Goal: Transaction & Acquisition: Subscribe to service/newsletter

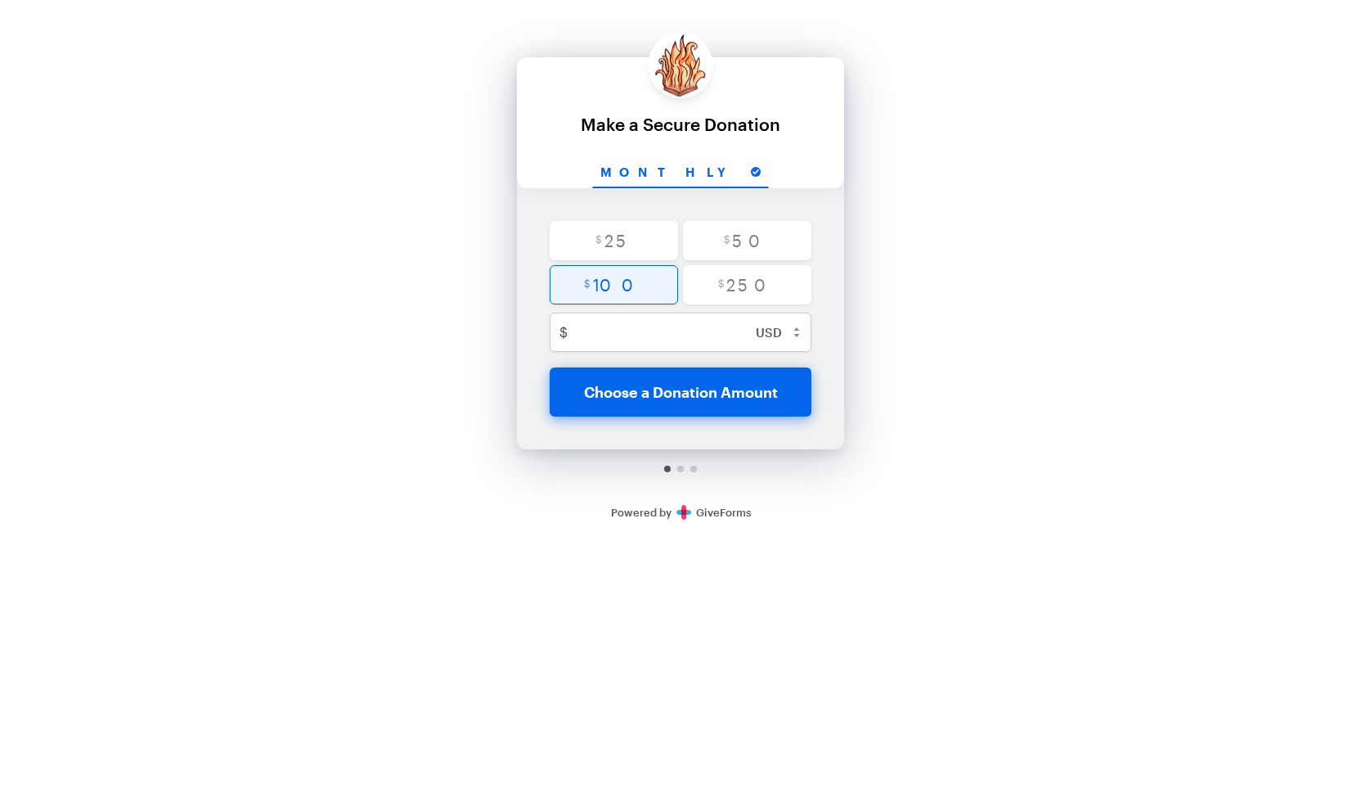
click at [637, 288] on input "radio" at bounding box center [614, 284] width 128 height 39
radio input "true"
type input "100"
checkbox input "false"
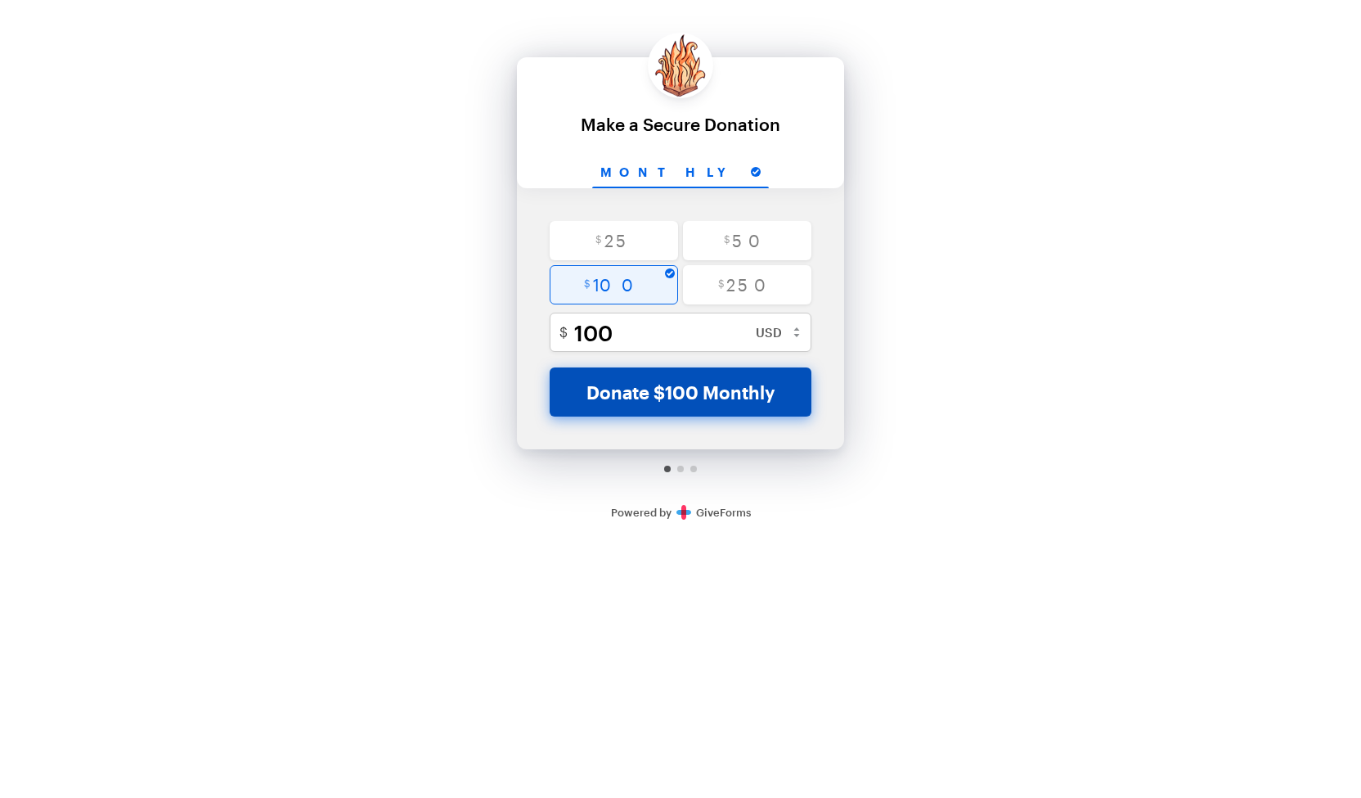
click at [703, 382] on button "Donate $100 Monthly" at bounding box center [681, 391] width 262 height 49
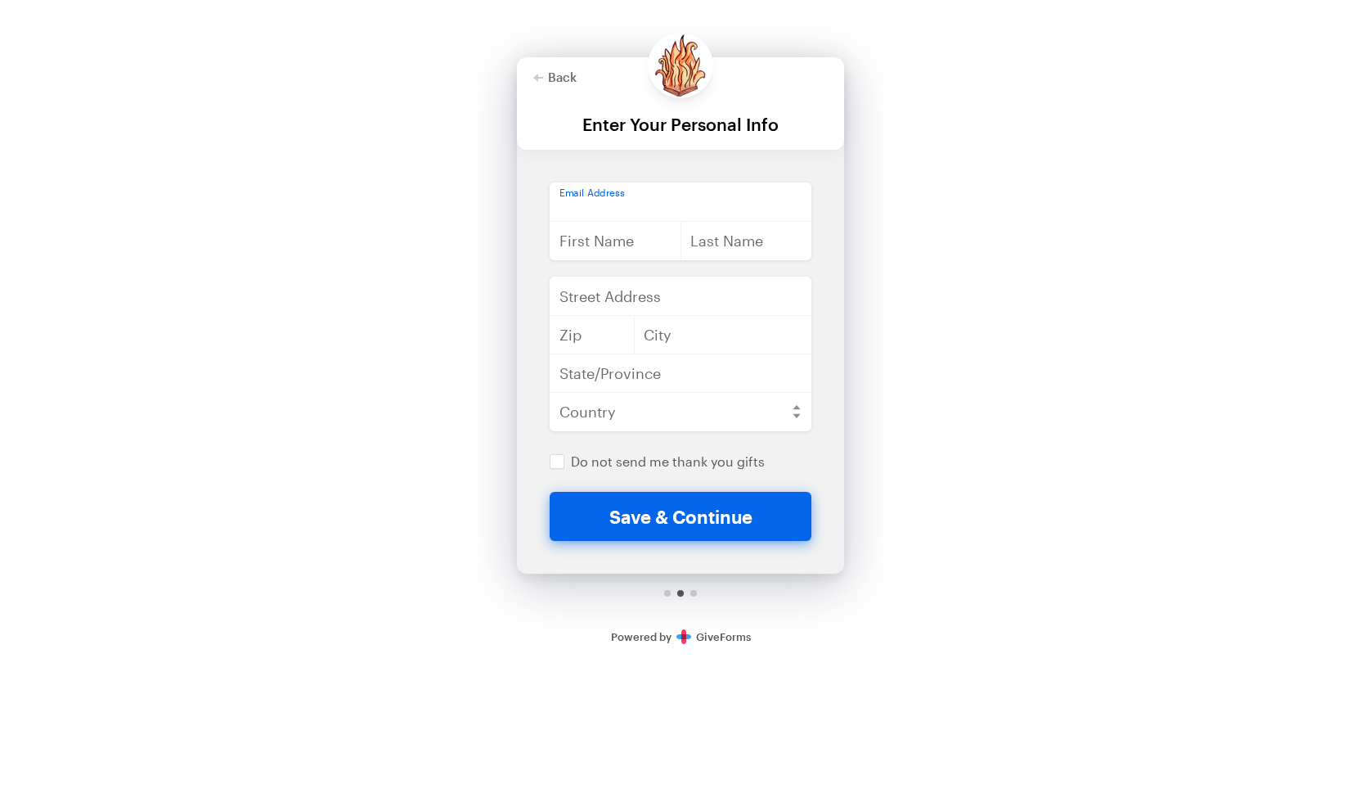
click at [628, 208] on input "email" at bounding box center [681, 201] width 262 height 39
type input "[PERSON_NAME][EMAIL_ADDRESS][PERSON_NAME][DOMAIN_NAME]"
click at [600, 241] on input "text" at bounding box center [616, 240] width 132 height 39
type input "[PERSON_NAME]"
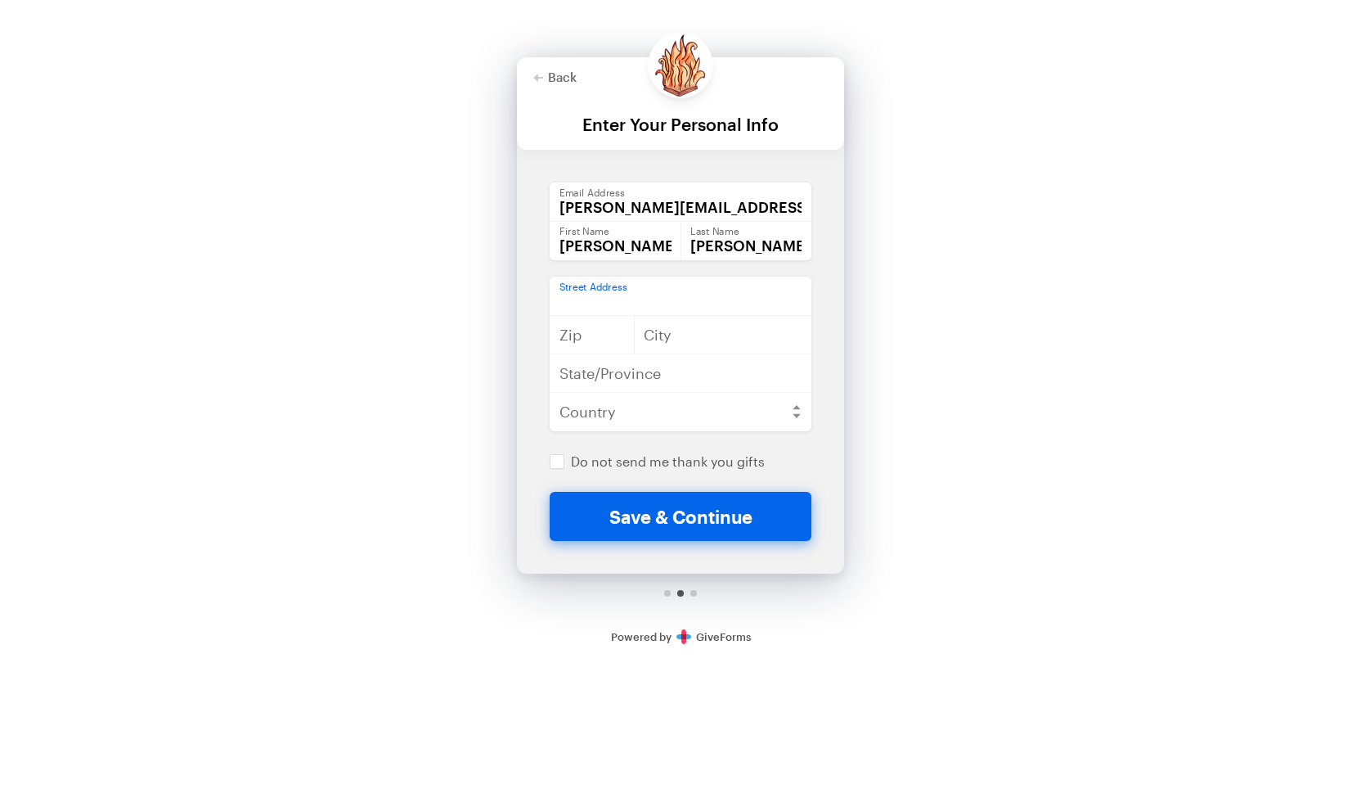
click at [647, 307] on input "text" at bounding box center [681, 296] width 262 height 39
type input "[STREET_ADDRESS][PERSON_NAME]"
type input "23502"
type input "[GEOGRAPHIC_DATA]"
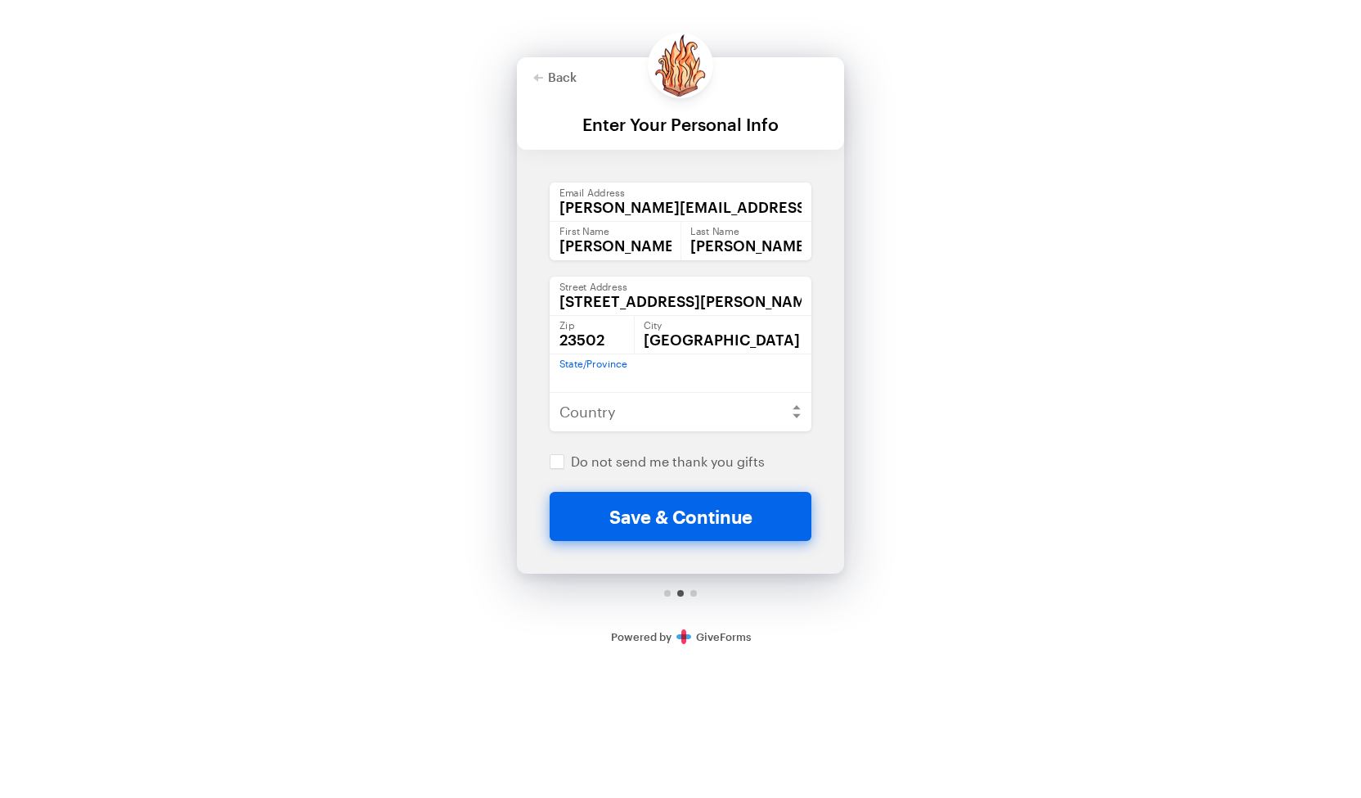
click at [662, 374] on input "text" at bounding box center [681, 372] width 262 height 39
type input "VA"
click at [685, 412] on select "[GEOGRAPHIC_DATA] [GEOGRAPHIC_DATA] [GEOGRAPHIC_DATA] [GEOGRAPHIC_DATA] [US_STA…" at bounding box center [681, 411] width 262 height 39
select select "US"
click at [550, 392] on select "[GEOGRAPHIC_DATA] [GEOGRAPHIC_DATA] [GEOGRAPHIC_DATA] [GEOGRAPHIC_DATA] [US_STA…" at bounding box center [681, 411] width 262 height 39
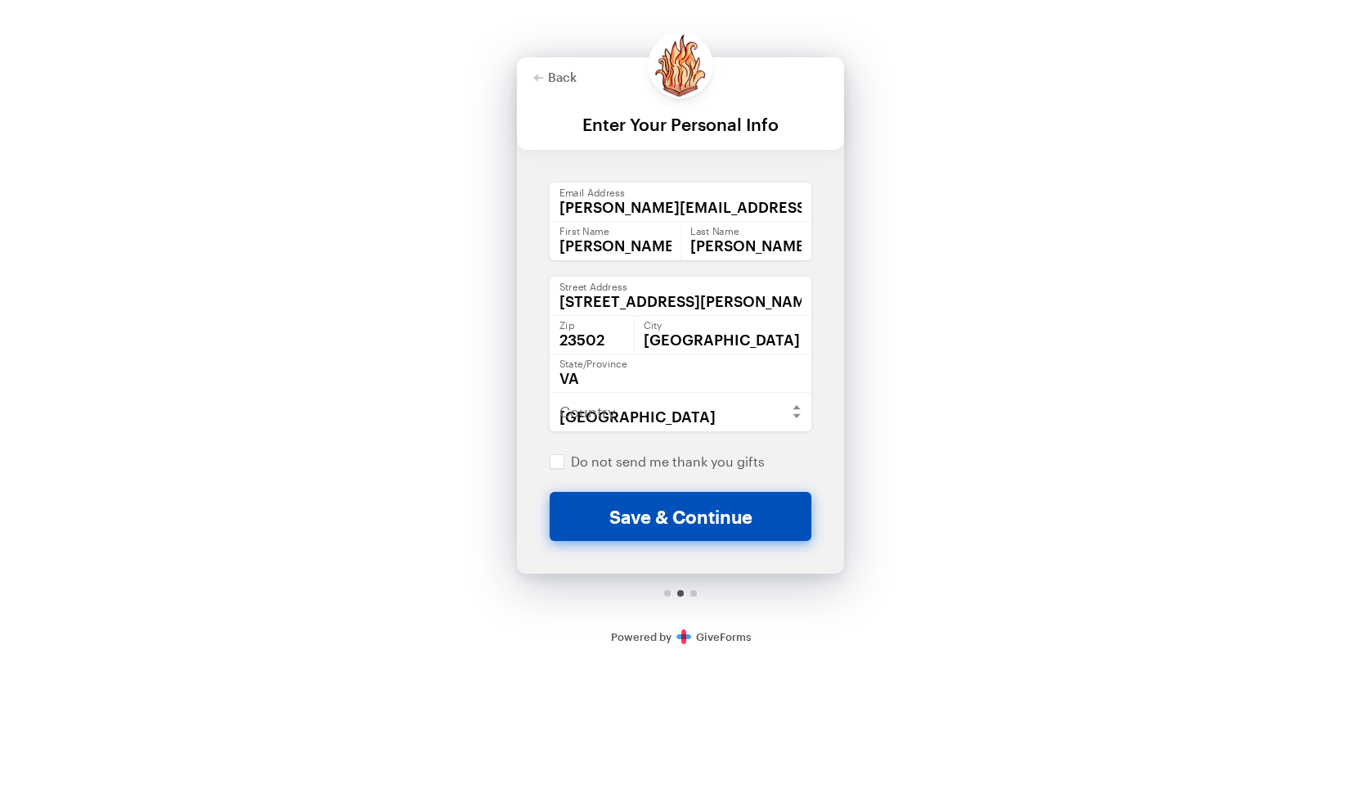
click at [650, 520] on button "Save & Continue" at bounding box center [681, 516] width 262 height 49
checkbox input "false"
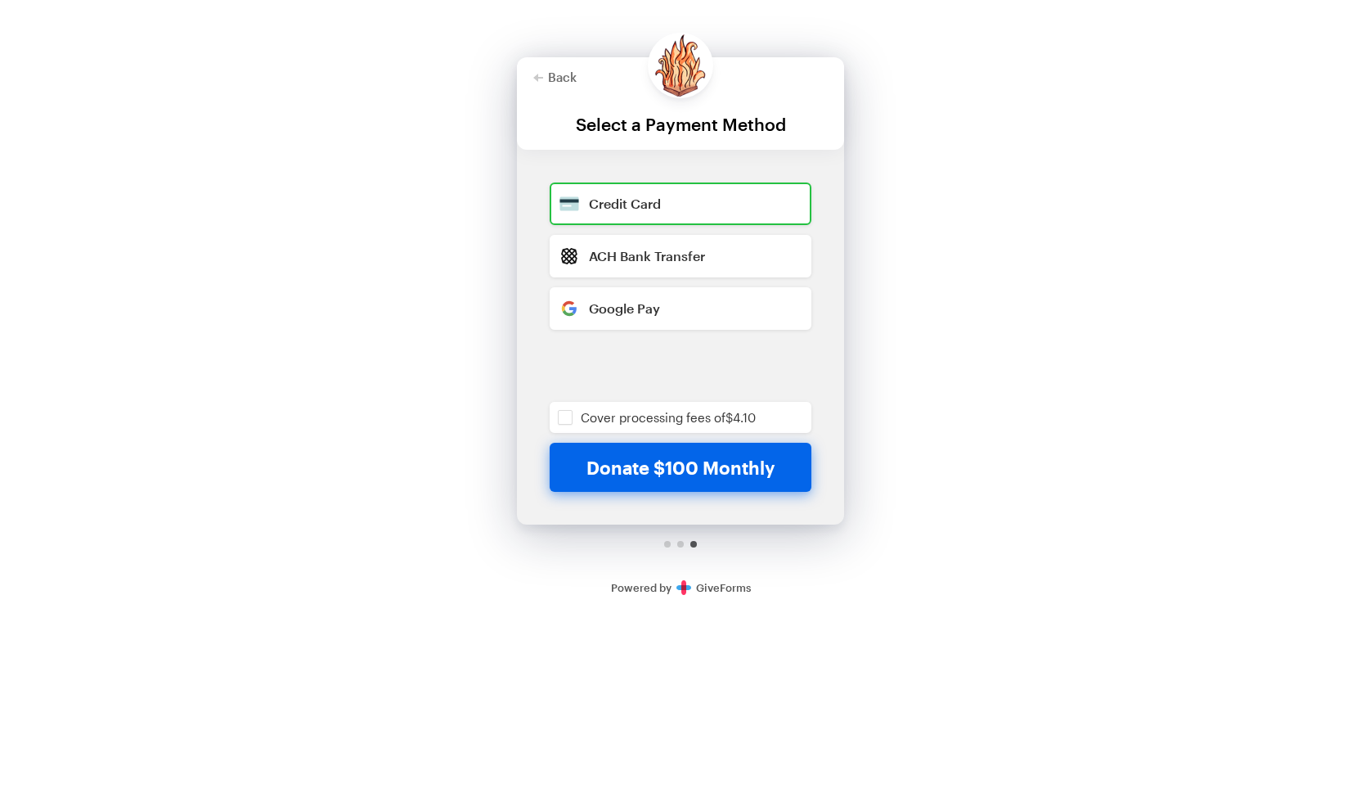
click at [683, 215] on input "radio" at bounding box center [681, 203] width 262 height 43
radio input "true"
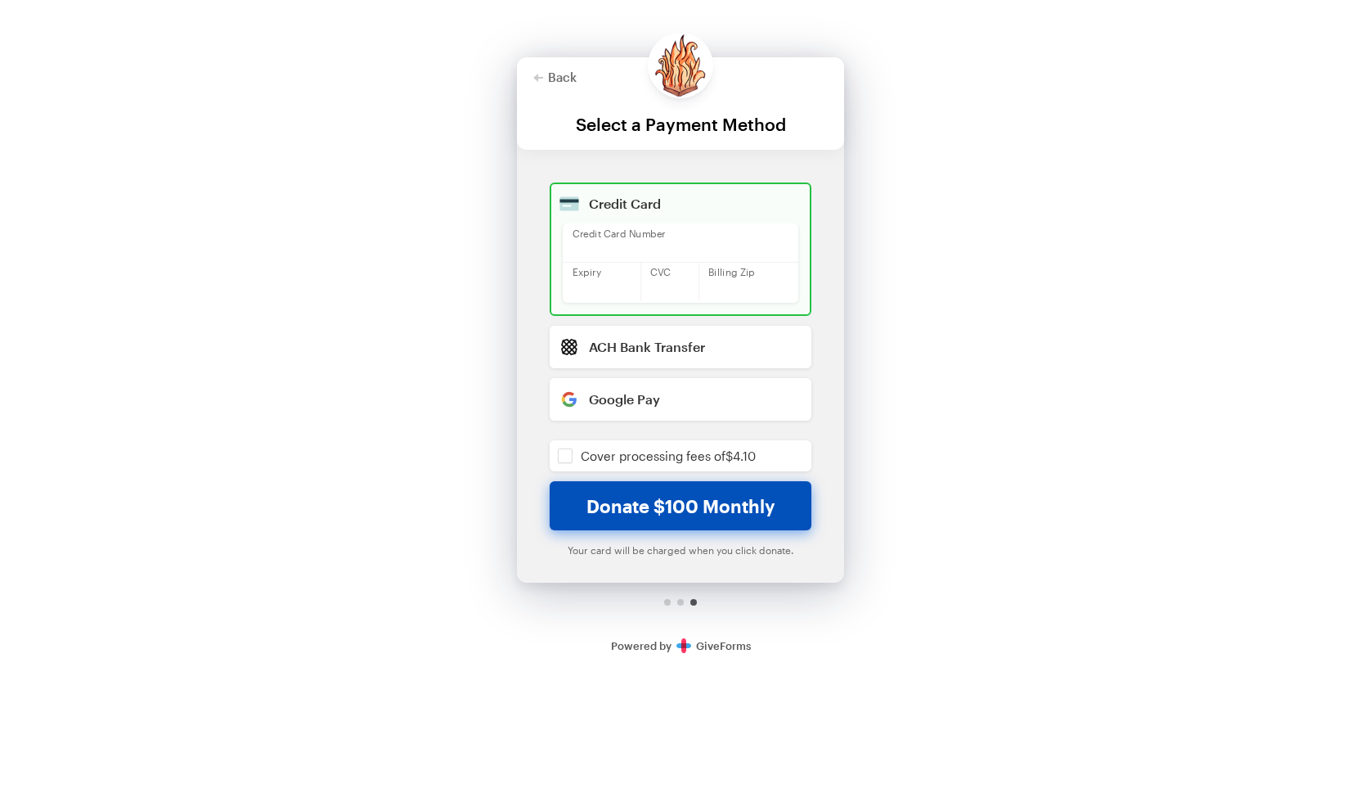
click at [644, 515] on button "Donate $100 Monthly" at bounding box center [681, 505] width 262 height 49
checkbox input "false"
